Goal: Information Seeking & Learning: Check status

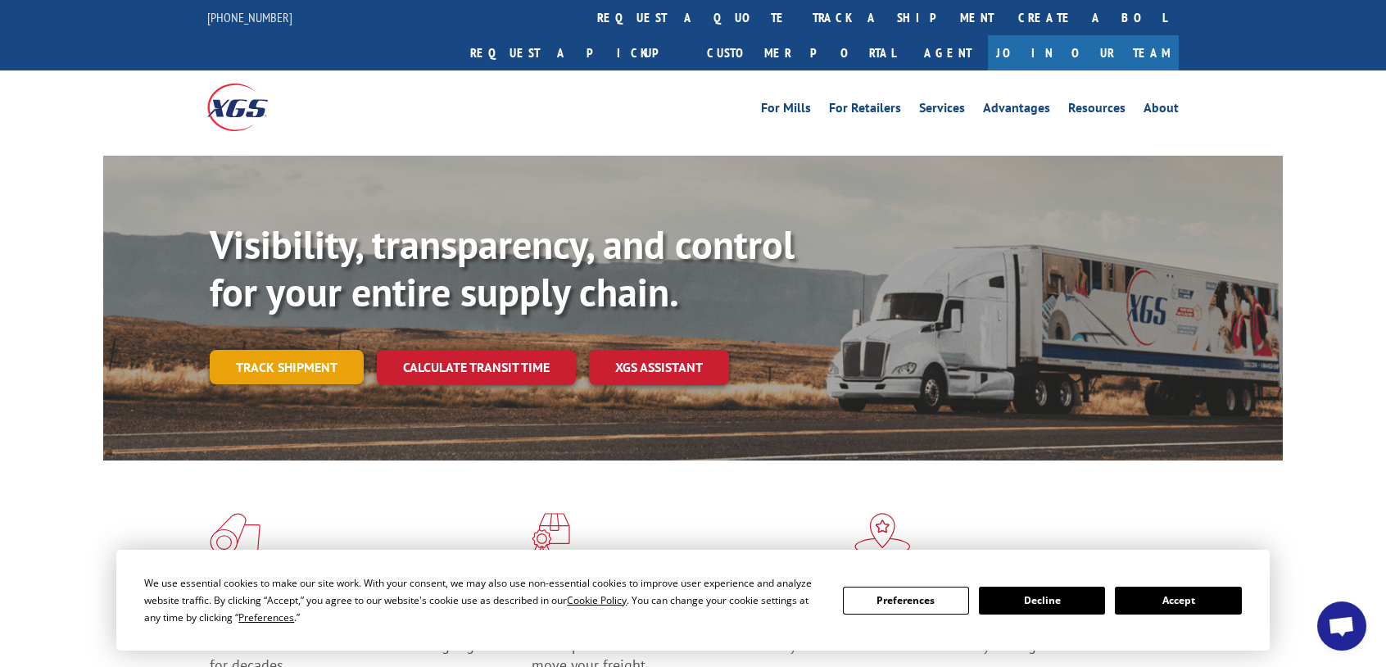
click at [301, 302] on link "Track shipment" at bounding box center [287, 367] width 154 height 34
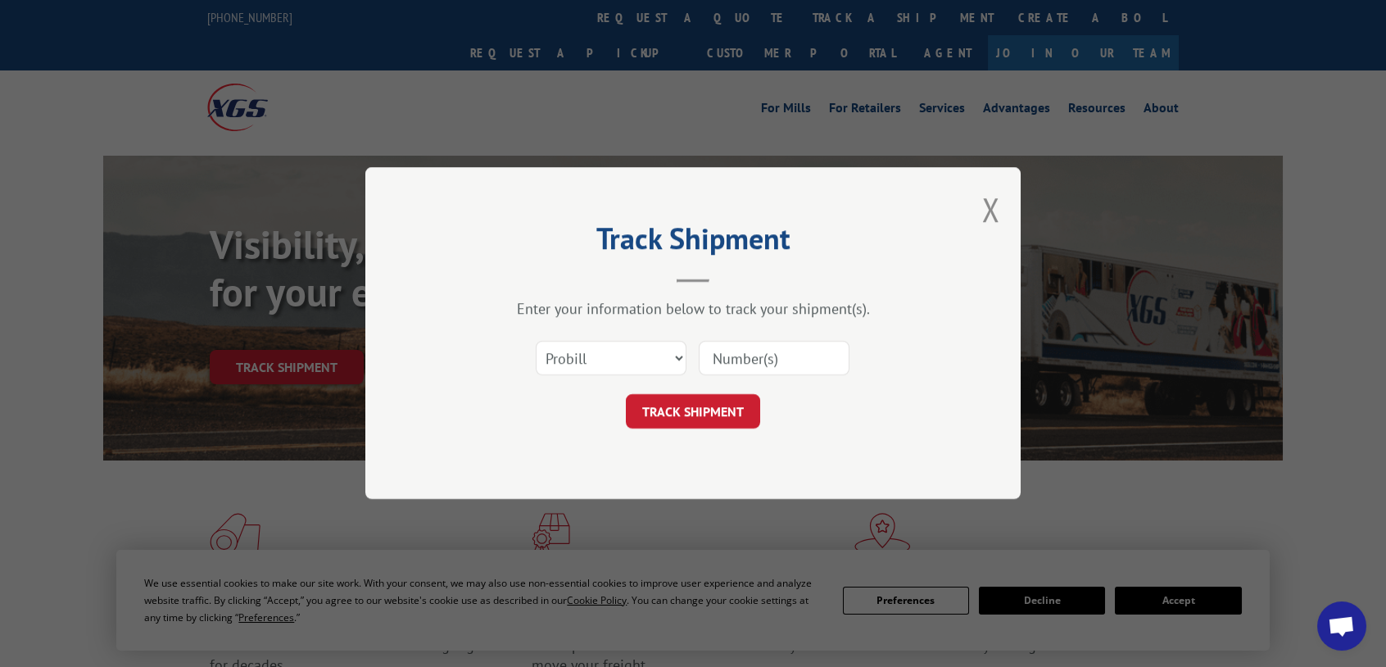
click at [706, 302] on input at bounding box center [774, 359] width 151 height 34
type input "16904995"
click at [706, 302] on div "TRACK SHIPMENT" at bounding box center [693, 412] width 492 height 34
click at [706, 302] on button "TRACK SHIPMENT" at bounding box center [693, 412] width 134 height 34
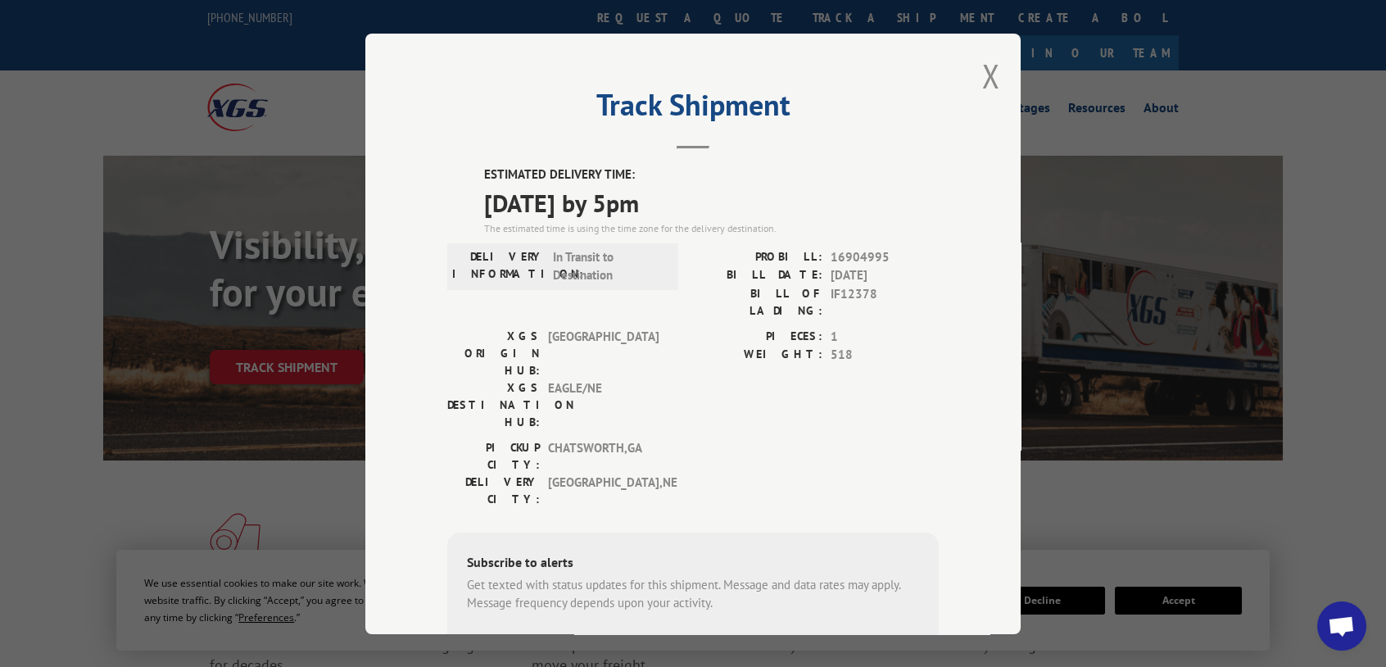
click at [485, 173] on label "ESTIMATED DELIVERY TIME:" at bounding box center [711, 175] width 455 height 19
click at [706, 71] on button "Close modal" at bounding box center [991, 75] width 18 height 43
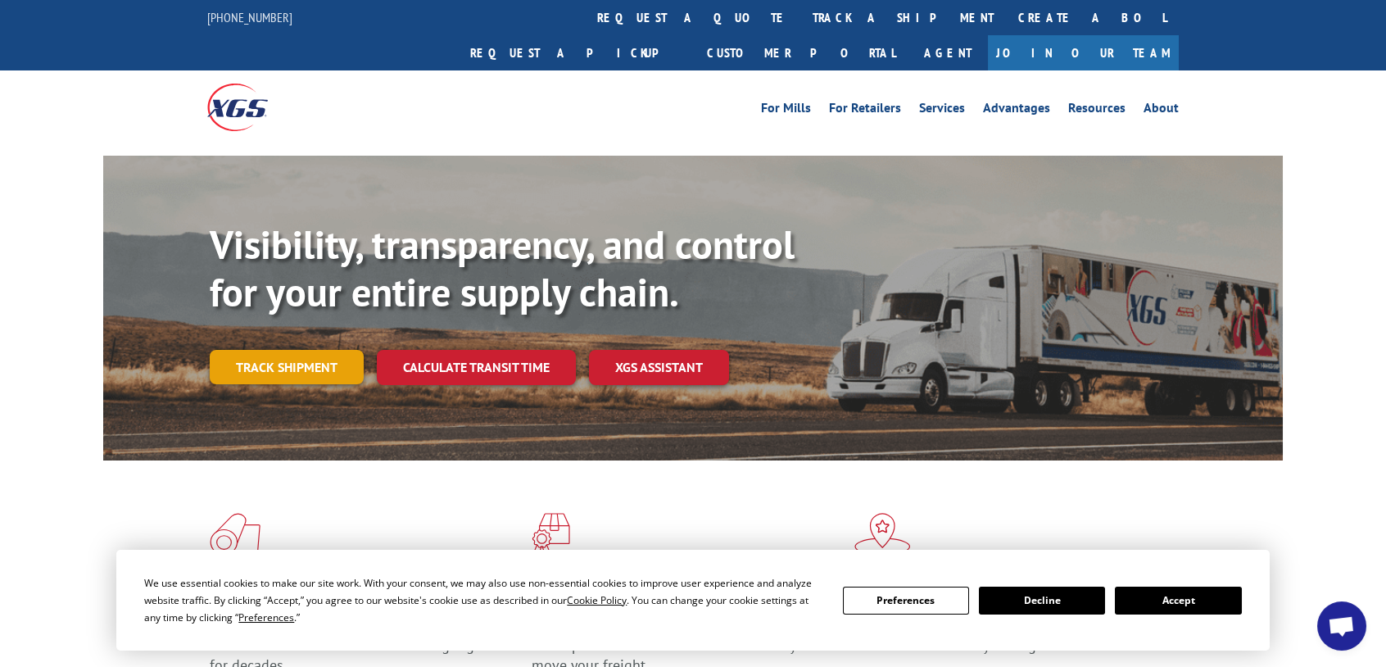
click at [266, 302] on link "Track shipment" at bounding box center [287, 367] width 154 height 34
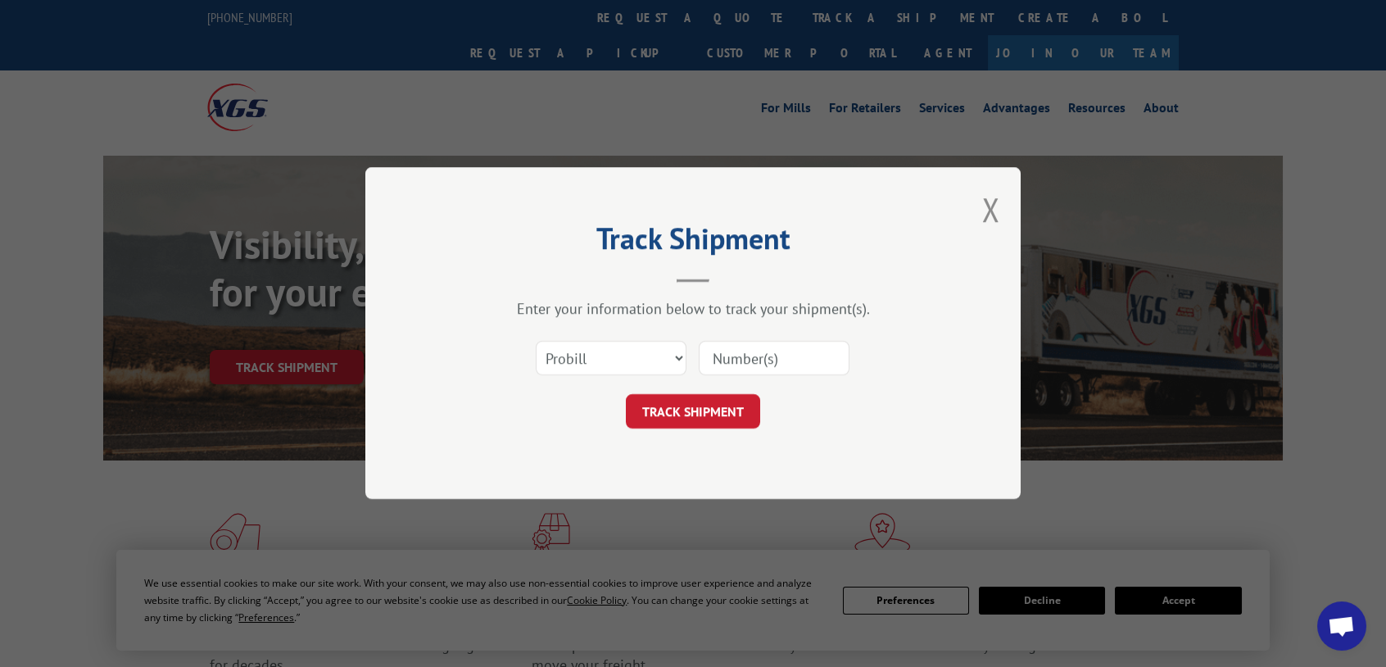
click at [706, 302] on input at bounding box center [774, 359] width 151 height 34
type input "16904992"
click at [706, 302] on button "TRACK SHIPMENT" at bounding box center [693, 412] width 134 height 34
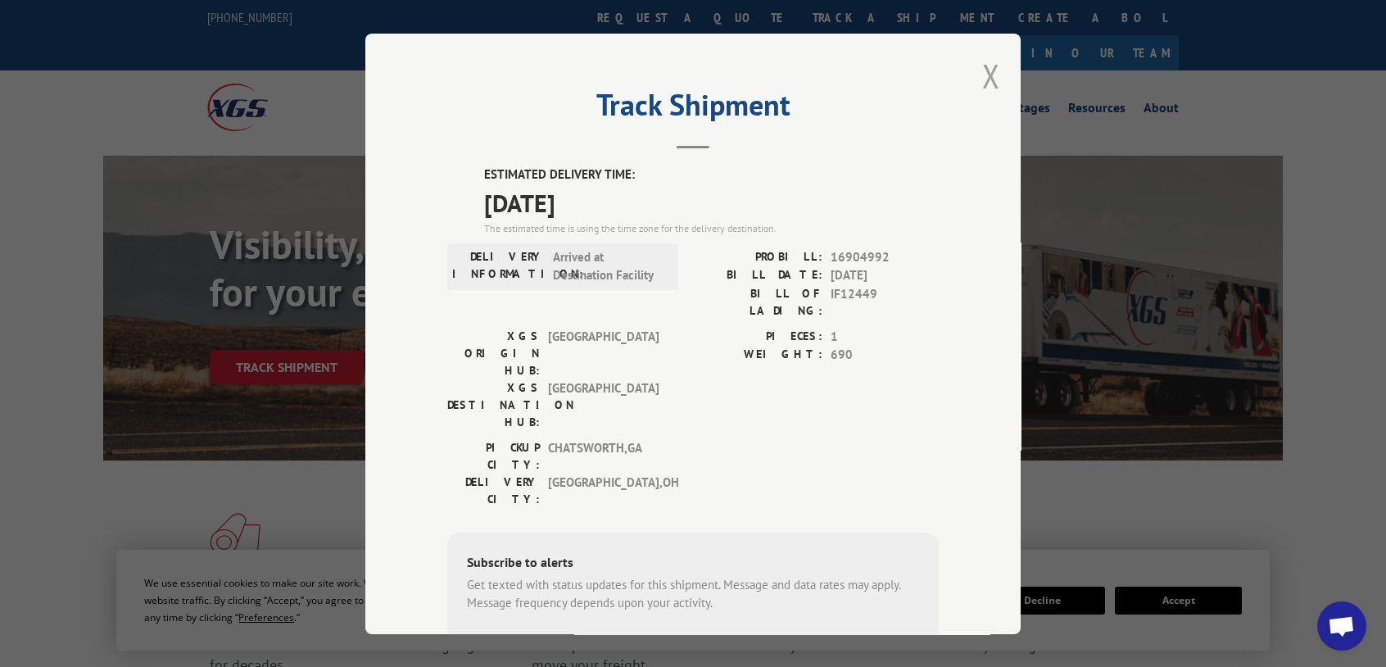
click at [706, 73] on button "Close modal" at bounding box center [991, 75] width 18 height 43
